Goal: Task Accomplishment & Management: Use online tool/utility

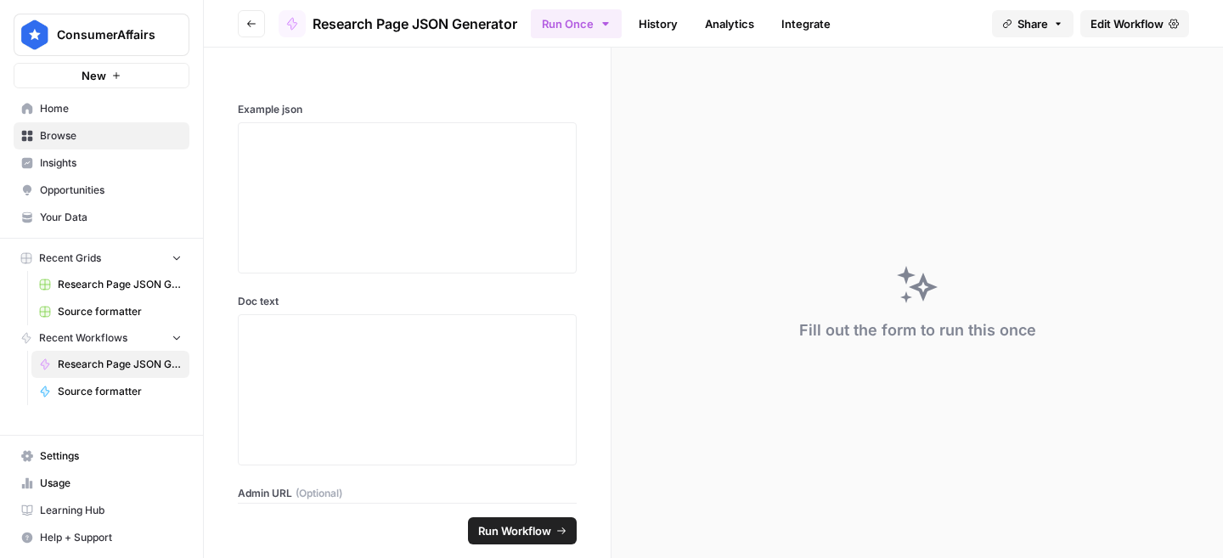
click at [254, 30] on button "Go back" at bounding box center [251, 23] width 27 height 27
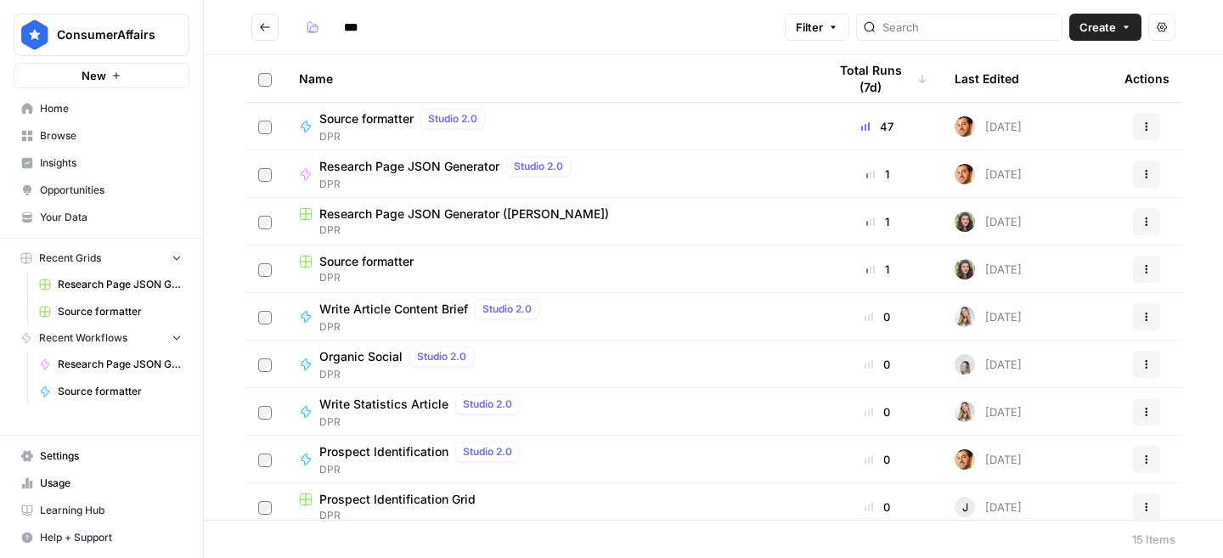
click at [452, 216] on span "Research Page JSON Generator ([PERSON_NAME])" at bounding box center [464, 214] width 290 height 17
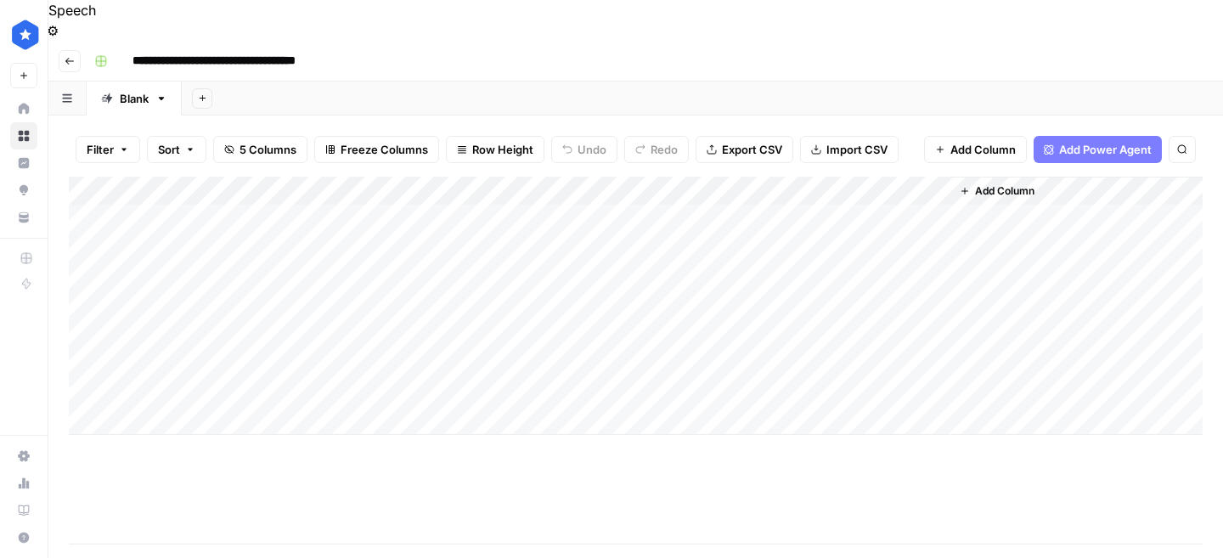
click at [221, 359] on div "Add Column" at bounding box center [636, 306] width 1134 height 258
click at [201, 379] on div "Add Column" at bounding box center [636, 306] width 1134 height 258
click at [196, 382] on textarea at bounding box center [263, 382] width 272 height 24
type textarea "**********"
click at [240, 433] on div "Add Column" at bounding box center [636, 360] width 1134 height 367
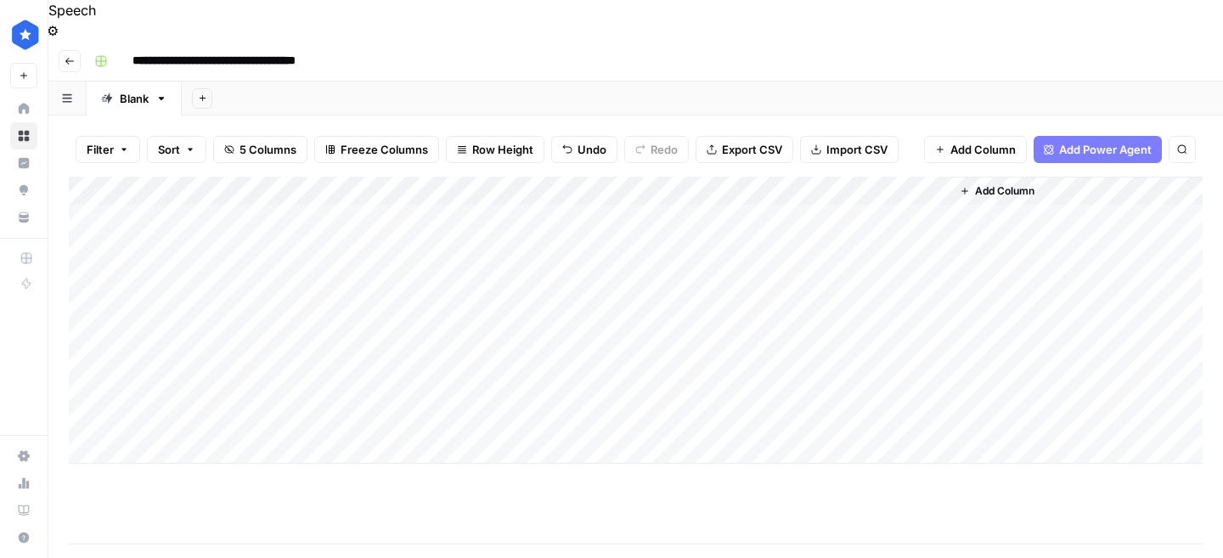
click at [387, 380] on div "Add Column" at bounding box center [636, 320] width 1134 height 287
click at [373, 358] on div "Add Column" at bounding box center [636, 320] width 1134 height 287
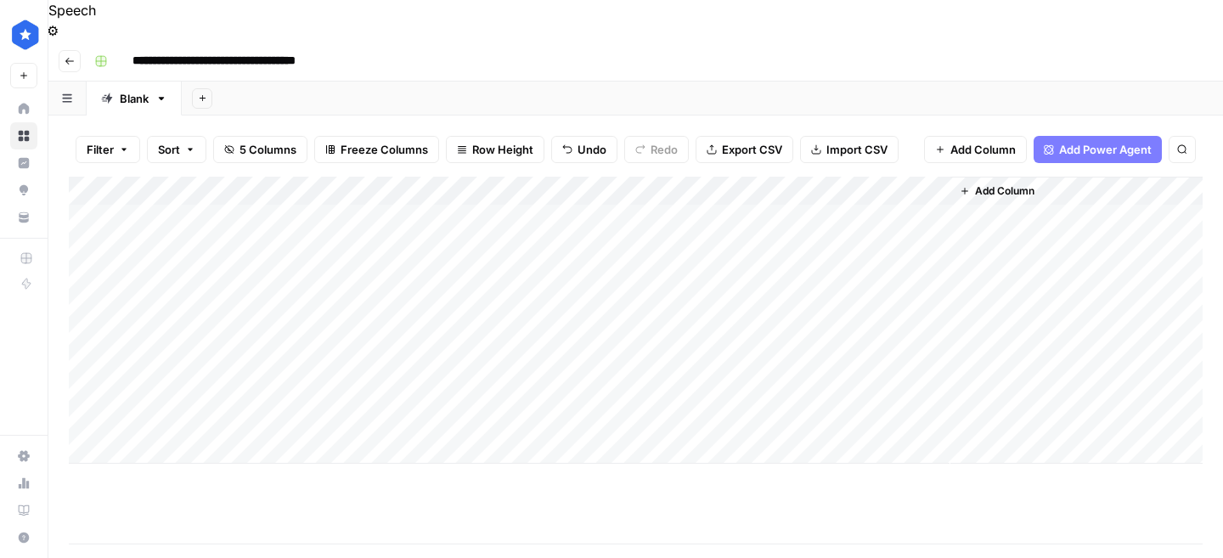
click at [186, 470] on div "Add Column" at bounding box center [636, 360] width 1134 height 367
click at [335, 385] on div "Add Column" at bounding box center [636, 320] width 1134 height 287
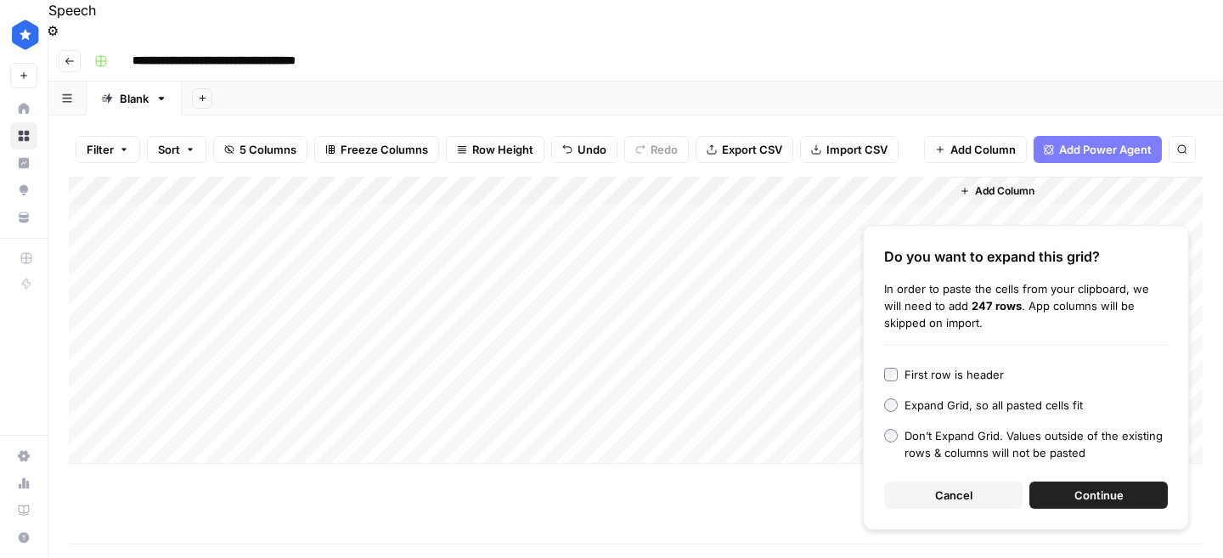
click at [933, 482] on button "Cancel" at bounding box center [953, 495] width 138 height 27
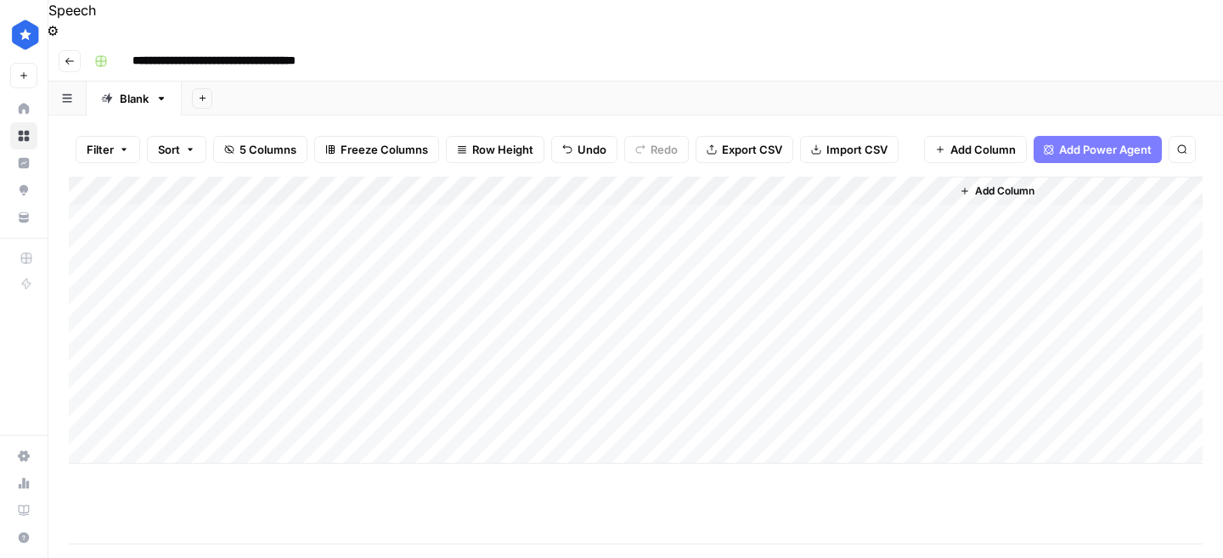
click at [321, 380] on div "Add Column" at bounding box center [636, 320] width 1134 height 287
click at [321, 380] on textarea at bounding box center [416, 382] width 272 height 24
type textarea "**********"
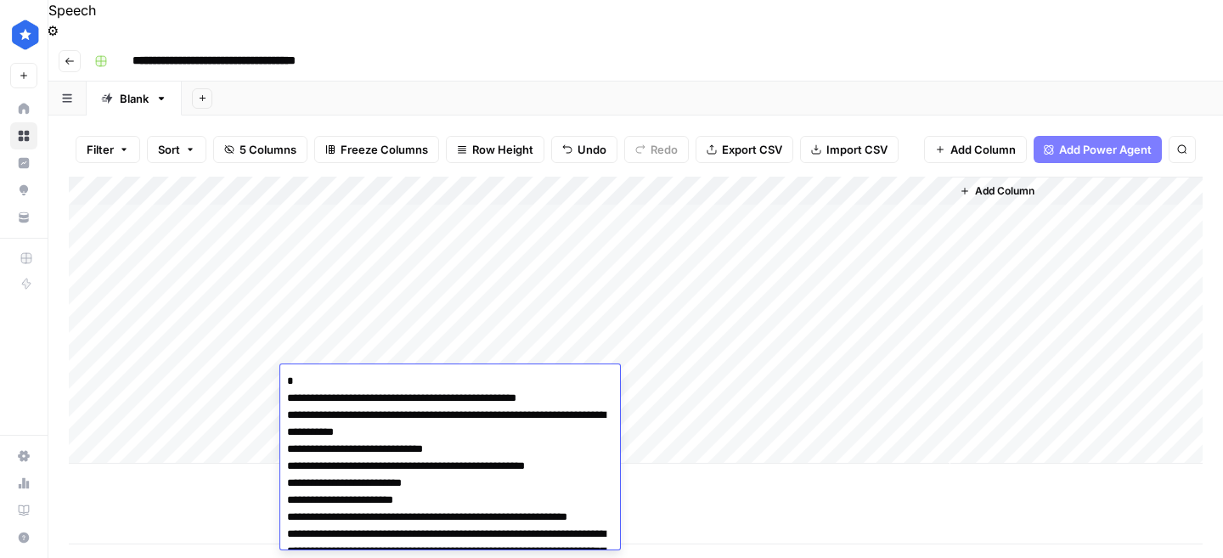
scroll to position [7315, 0]
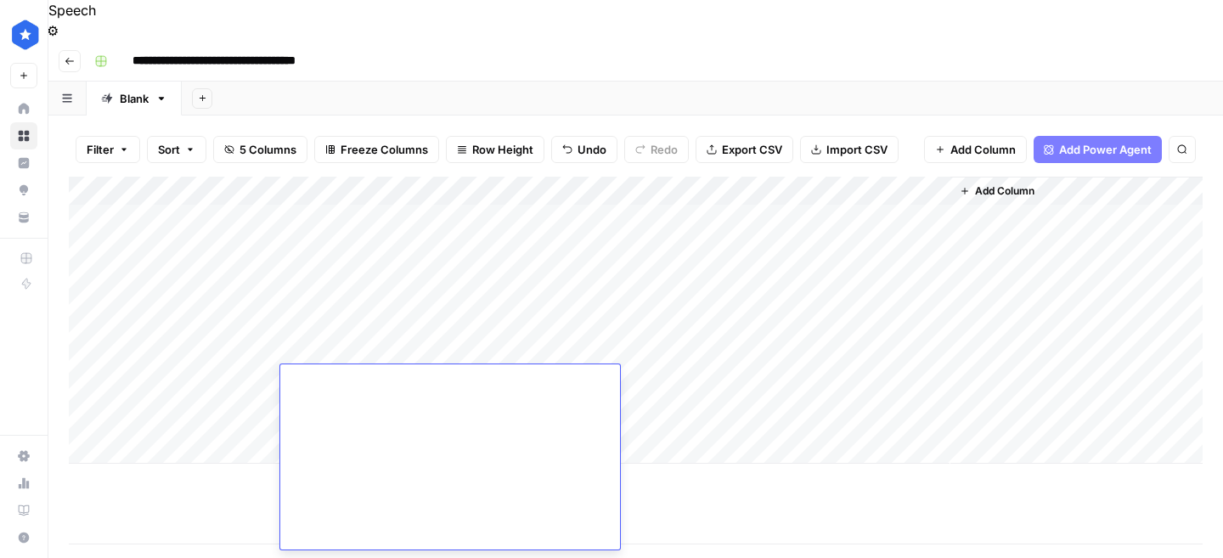
click at [234, 452] on div "Add Column" at bounding box center [636, 360] width 1134 height 367
click at [487, 387] on div "Add Column" at bounding box center [636, 320] width 1134 height 287
click at [476, 383] on div "Add Column" at bounding box center [636, 320] width 1134 height 287
click at [630, 380] on div at bounding box center [539, 379] width 212 height 31
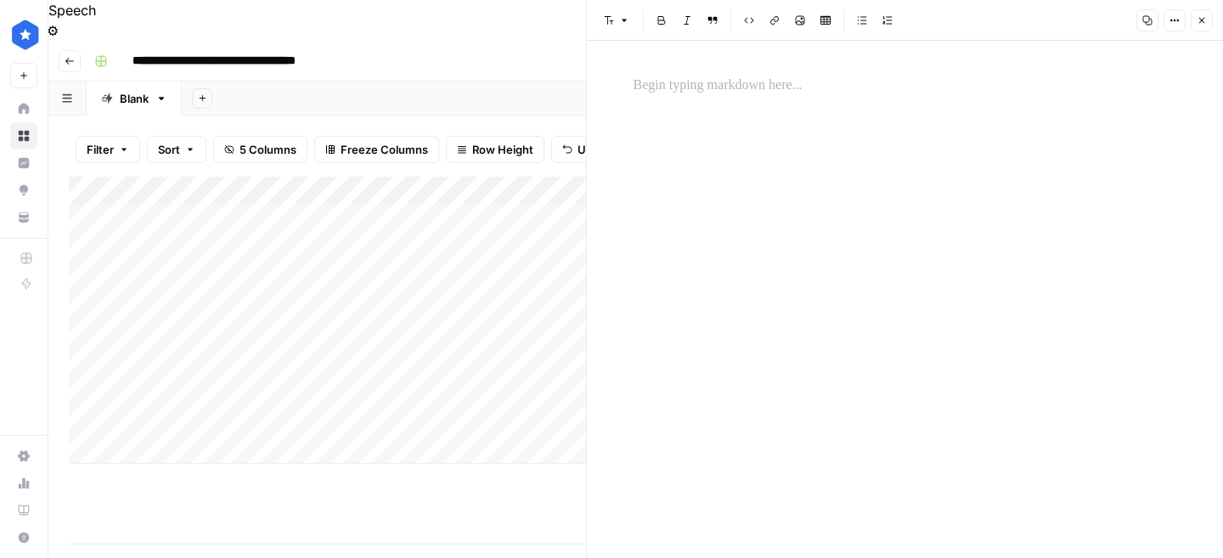
click at [664, 99] on div at bounding box center [906, 86] width 564 height 36
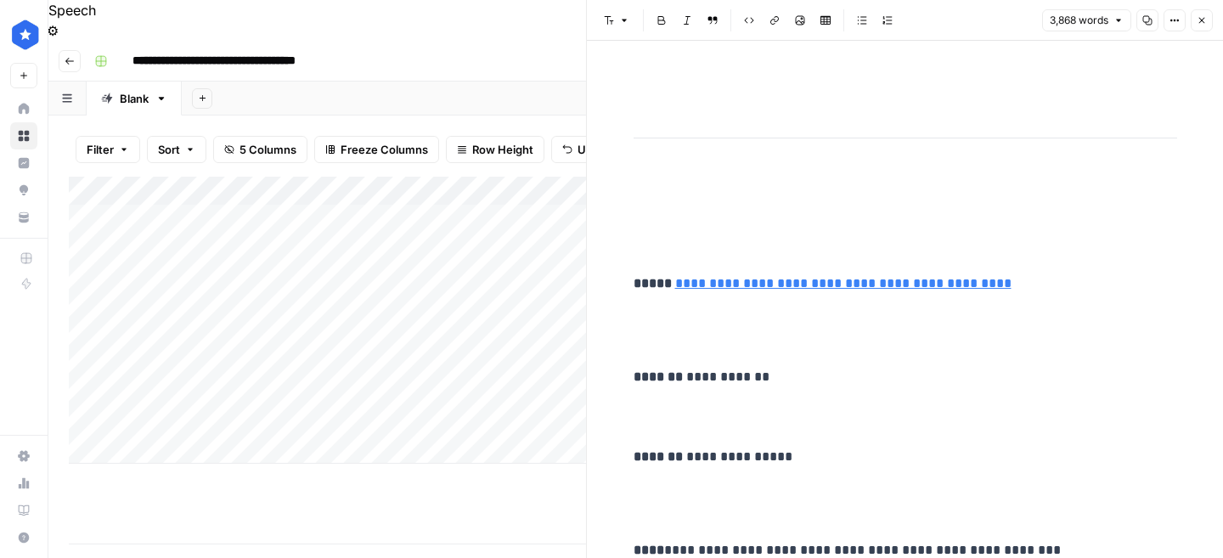
drag, startPoint x: 619, startPoint y: 218, endPoint x: 688, endPoint y: 322, distance: 124.4
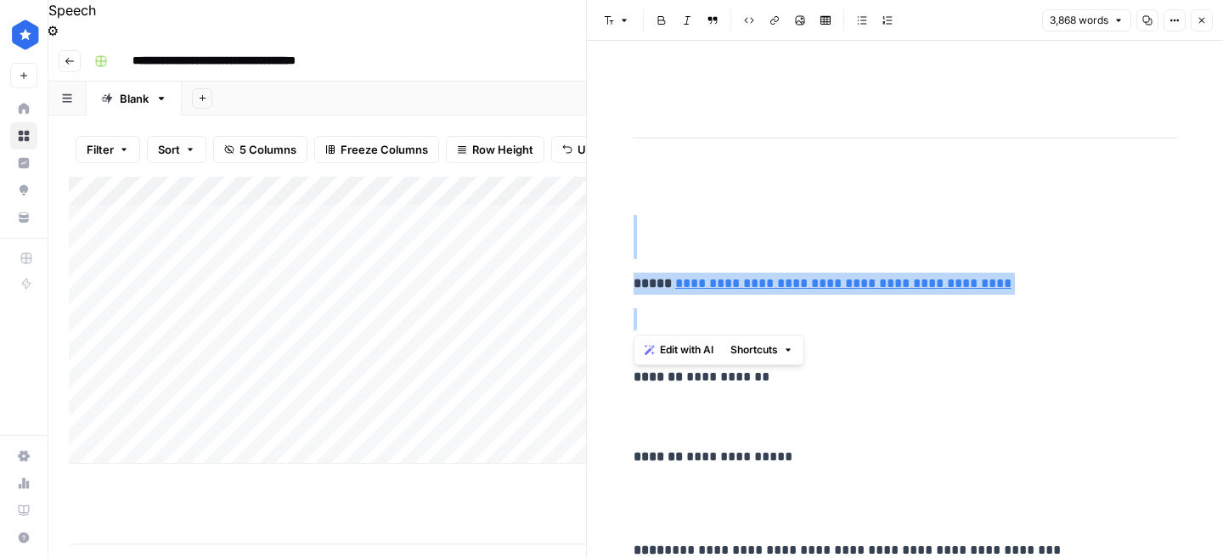
drag, startPoint x: 688, startPoint y: 322, endPoint x: 629, endPoint y: 203, distance: 133.0
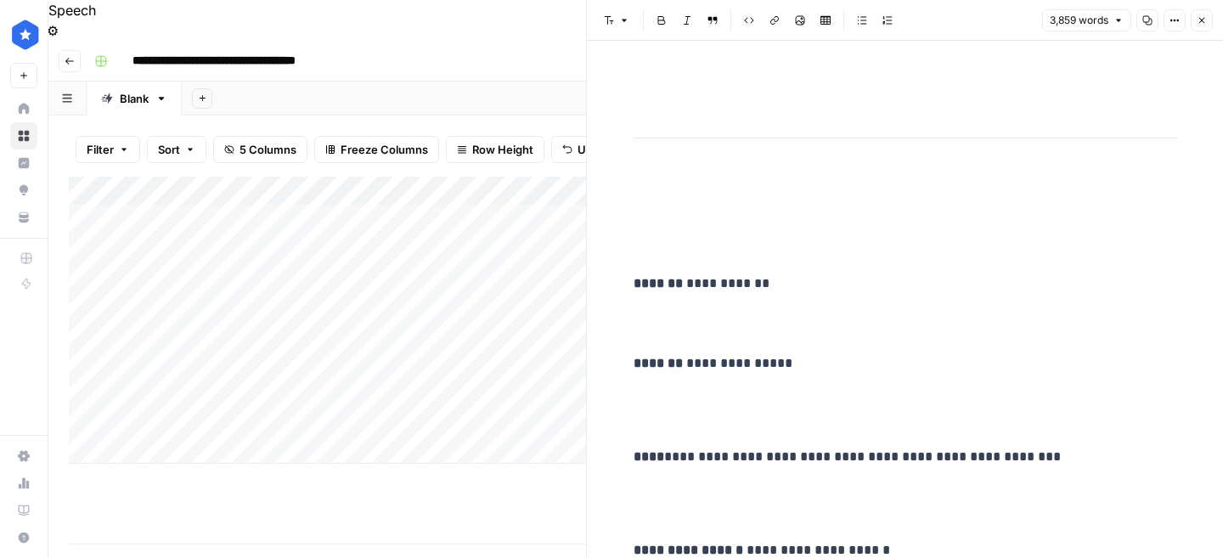
click at [636, 279] on strong "*******" at bounding box center [660, 283] width 53 height 13
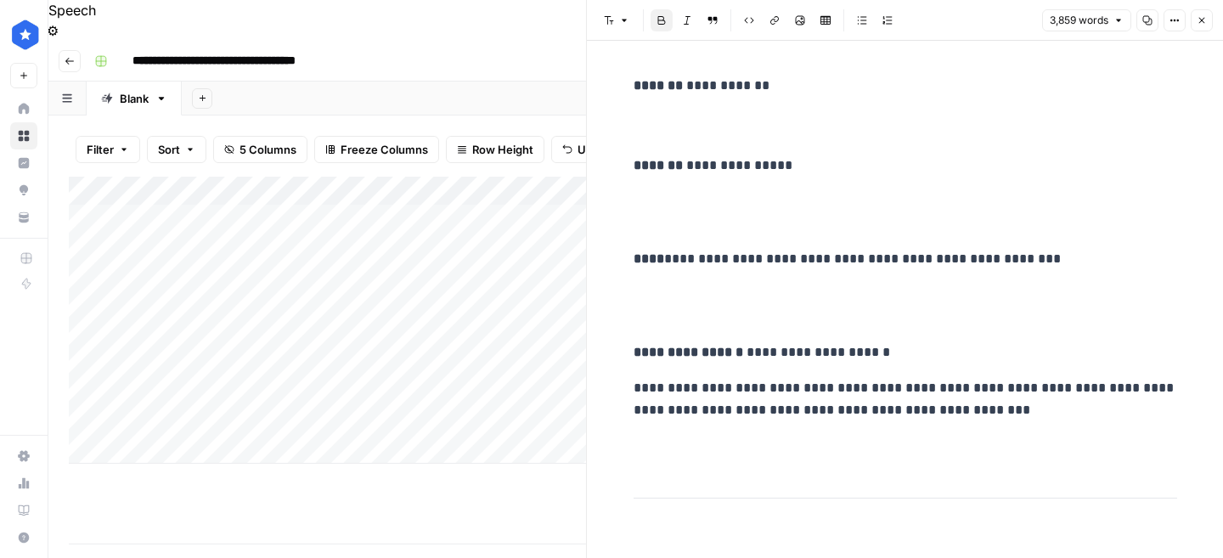
click at [1200, 20] on icon "button" at bounding box center [1202, 20] width 10 height 10
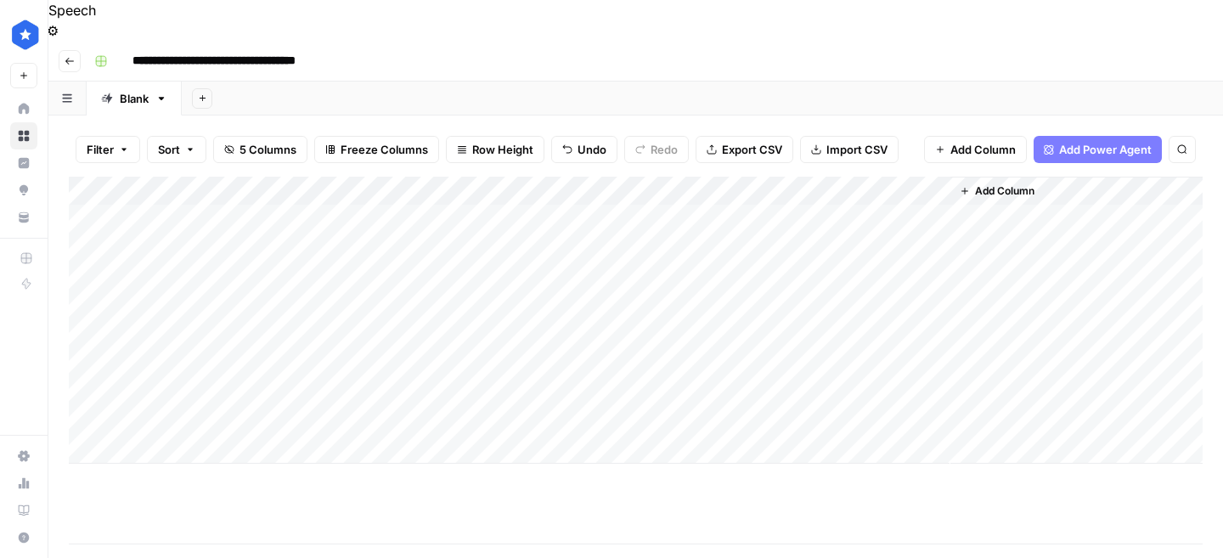
click at [674, 377] on div "Add Column" at bounding box center [636, 320] width 1134 height 287
click at [757, 378] on div "Add Column" at bounding box center [636, 320] width 1134 height 287
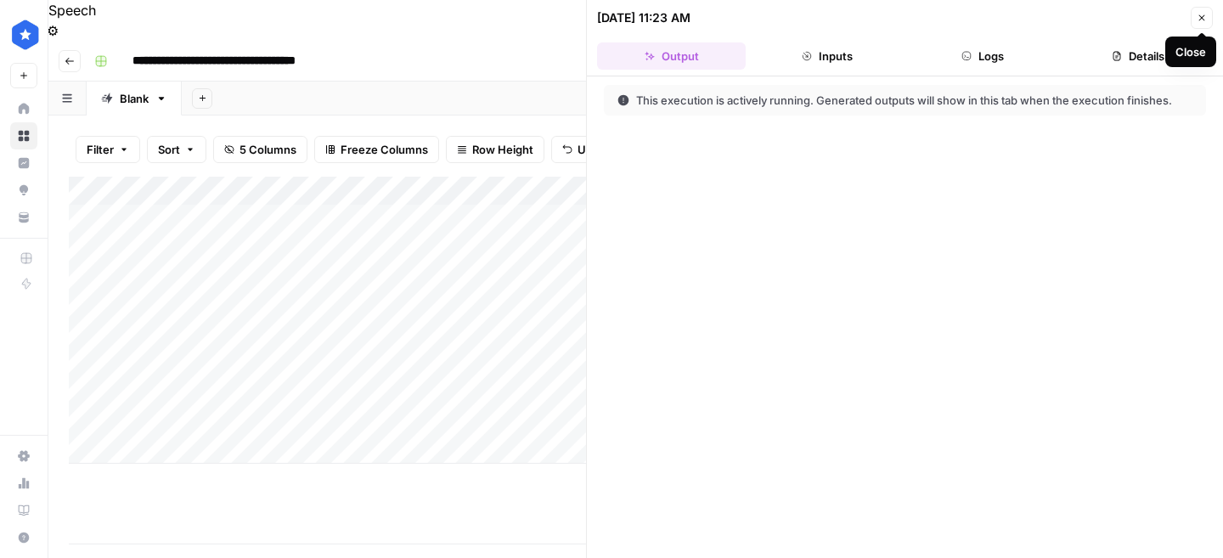
click at [1201, 15] on icon "button" at bounding box center [1202, 18] width 10 height 10
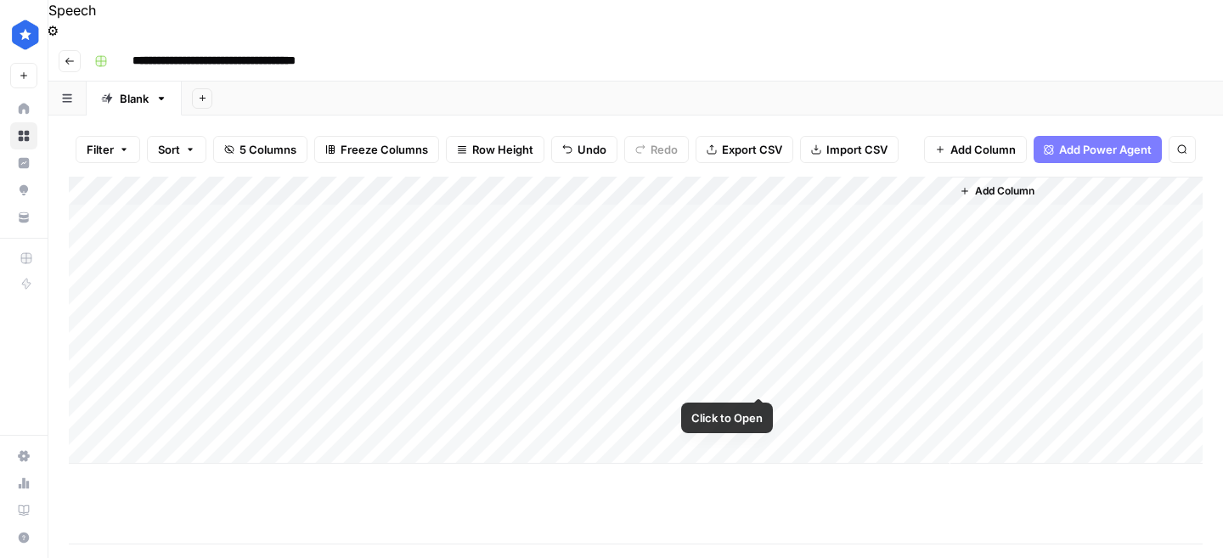
click at [756, 382] on div "Add Column" at bounding box center [636, 320] width 1134 height 287
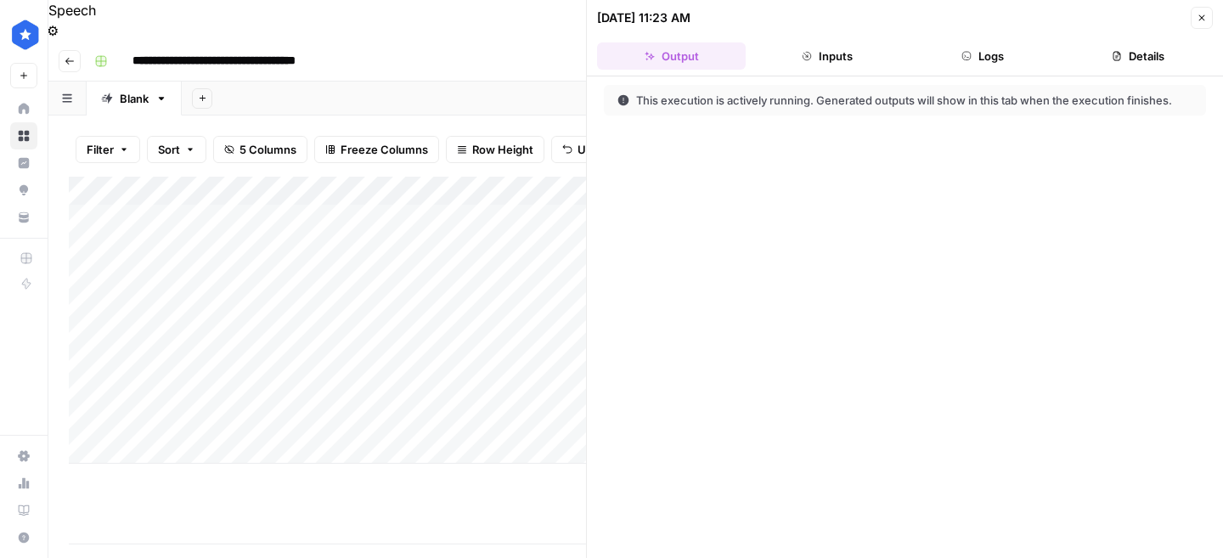
click at [1201, 15] on icon "button" at bounding box center [1202, 18] width 10 height 10
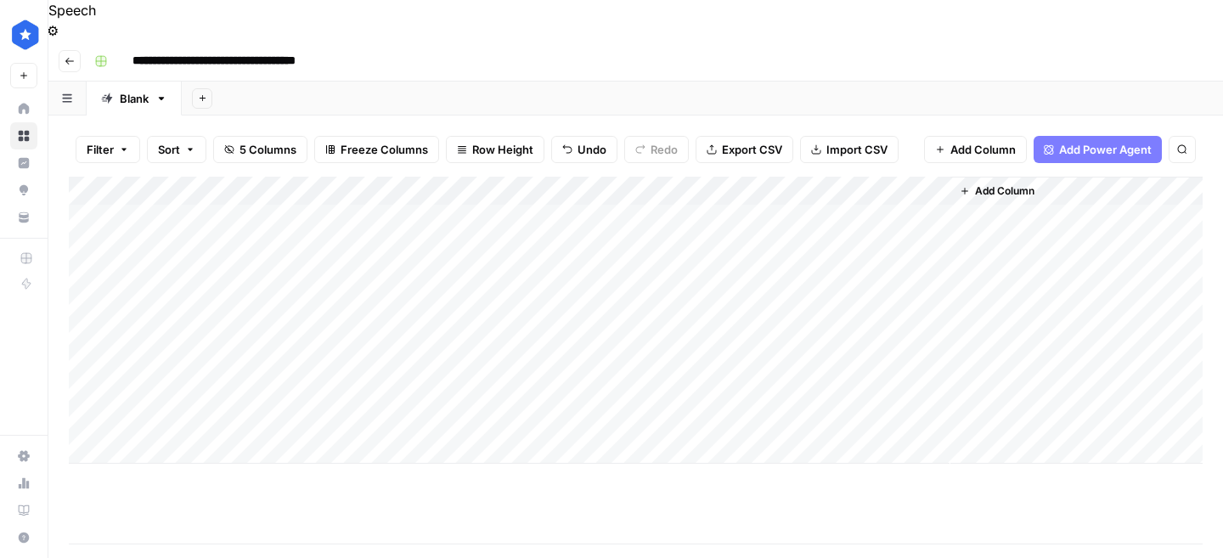
click at [678, 449] on div "Add Column" at bounding box center [636, 360] width 1134 height 367
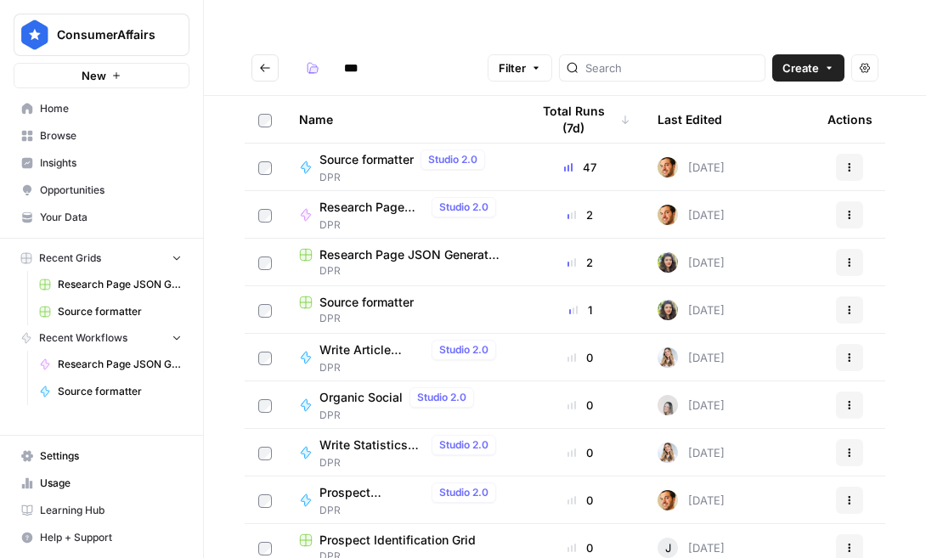
click at [421, 246] on span "Research Page JSON Generator ([PERSON_NAME])" at bounding box center [411, 254] width 184 height 17
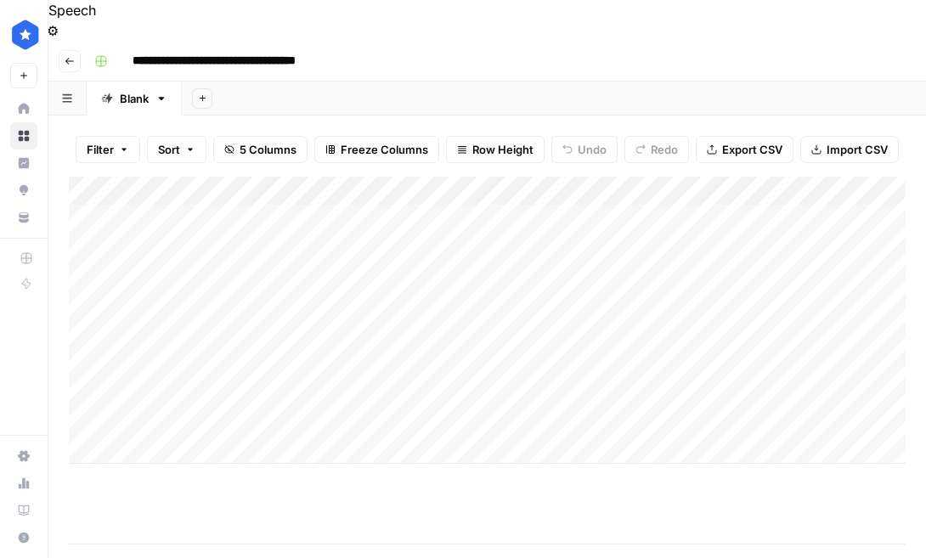
scroll to position [0, 5]
